Goal: Find specific fact: Find specific page/section

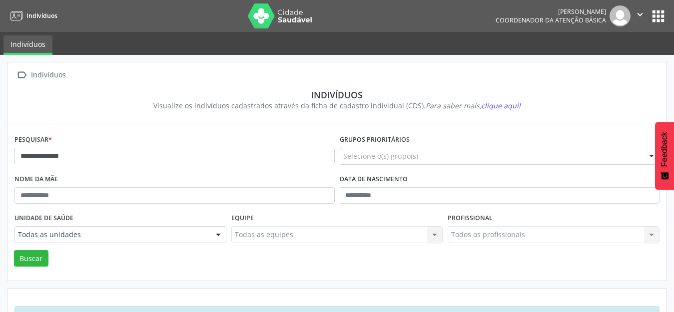
click at [14, 250] on button "Buscar" at bounding box center [31, 258] width 34 height 17
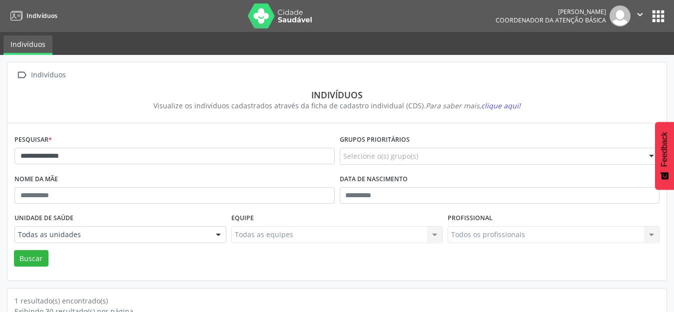
scroll to position [95, 0]
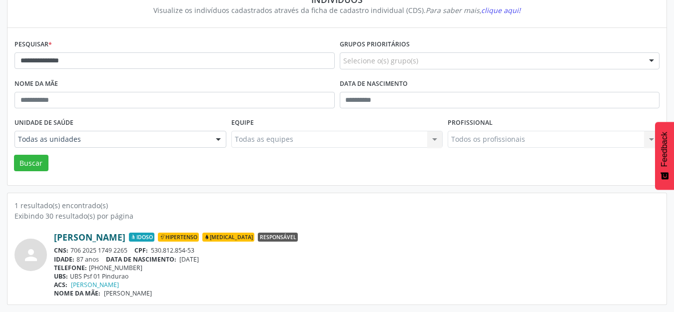
drag, startPoint x: 50, startPoint y: 235, endPoint x: 139, endPoint y: 240, distance: 89.1
click at [139, 240] on div "person [PERSON_NAME] Idoso Hipertenso [MEDICAL_DATA] Responsável CNS: 706 2025 …" at bounding box center [336, 265] width 645 height 66
copy div "[PERSON_NAME]"
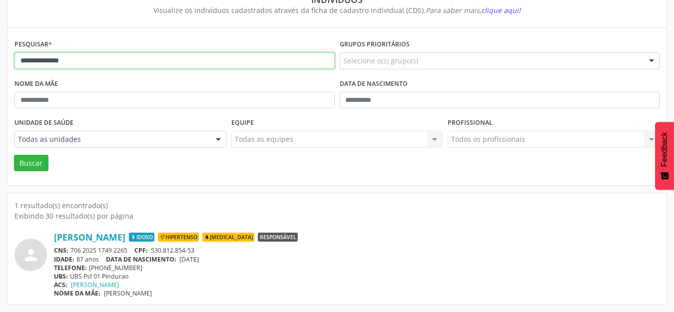
click at [61, 61] on input "**********" at bounding box center [174, 60] width 320 height 17
type input "**********"
click at [14, 155] on button "Buscar" at bounding box center [31, 163] width 34 height 17
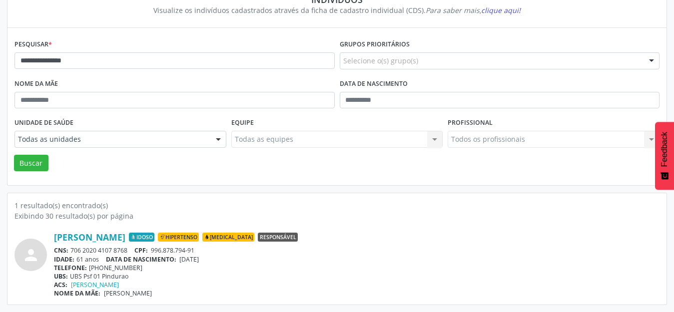
drag, startPoint x: 52, startPoint y: 238, endPoint x: 174, endPoint y: 239, distance: 122.0
click at [174, 239] on div "person [PERSON_NAME] Idoso Hipertenso [MEDICAL_DATA] Responsável CNS: 706 2020 …" at bounding box center [336, 265] width 645 height 66
copy div "[PERSON_NAME]"
click at [472, 202] on div "1 resultado(s) encontrado(s)" at bounding box center [336, 205] width 645 height 10
